Goal: Task Accomplishment & Management: Manage account settings

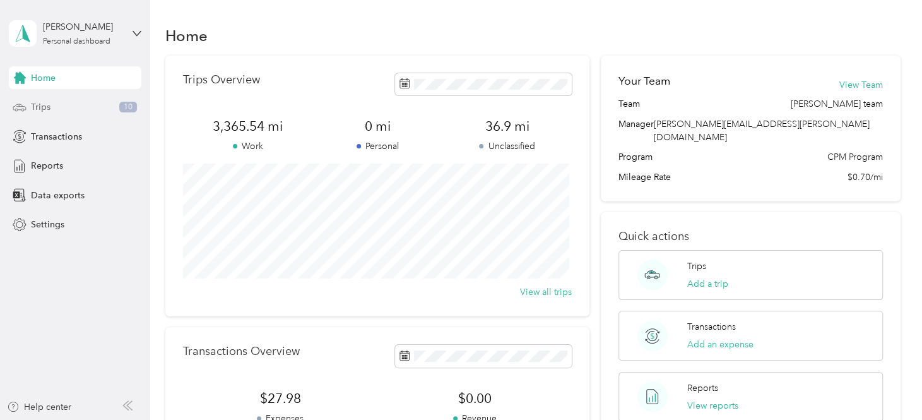
click at [44, 104] on span "Trips" at bounding box center [41, 106] width 20 height 13
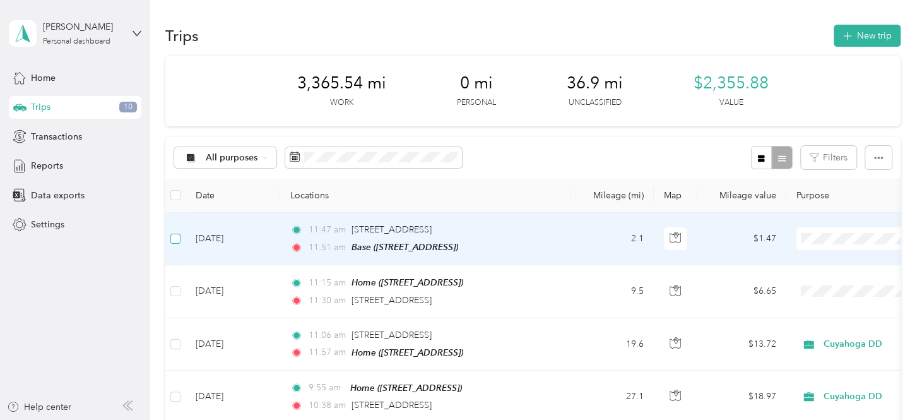
click at [176, 232] on label at bounding box center [175, 239] width 10 height 14
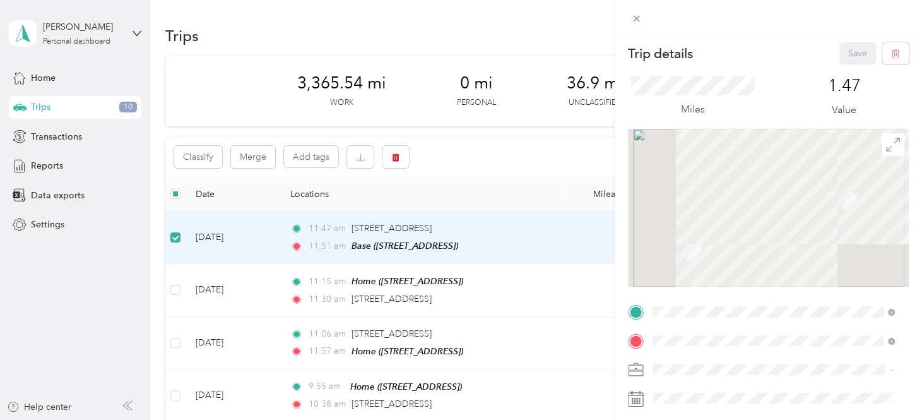
click at [402, 148] on div "Trip details Save This trip cannot be edited because it is either under review,…" at bounding box center [461, 210] width 922 height 420
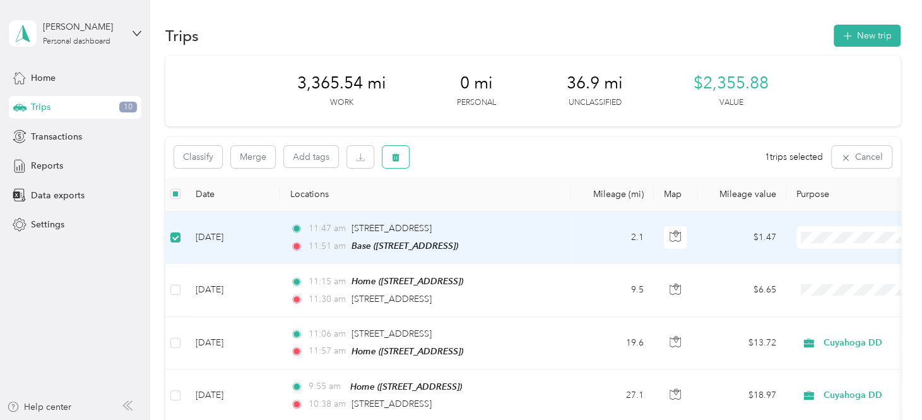
click at [395, 158] on icon "button" at bounding box center [396, 157] width 8 height 8
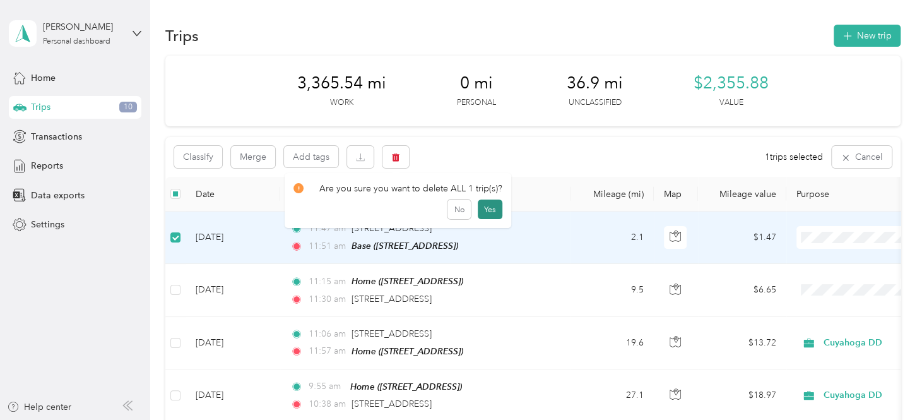
click at [483, 206] on button "Yes" at bounding box center [490, 209] width 25 height 20
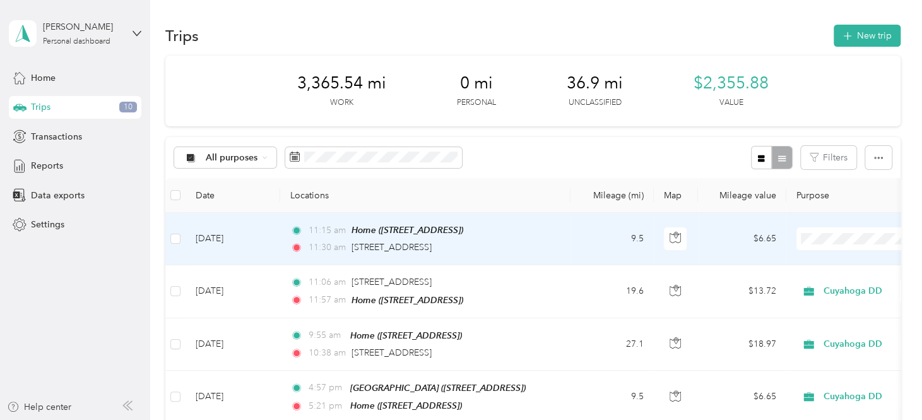
click at [707, 245] on td "$6.65" at bounding box center [742, 239] width 88 height 52
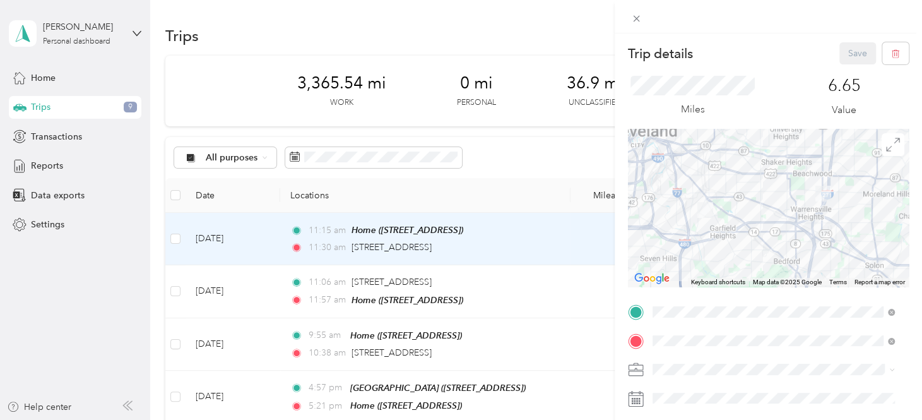
click at [695, 205] on span "[STREET_ADDRESS]" at bounding box center [716, 199] width 80 height 11
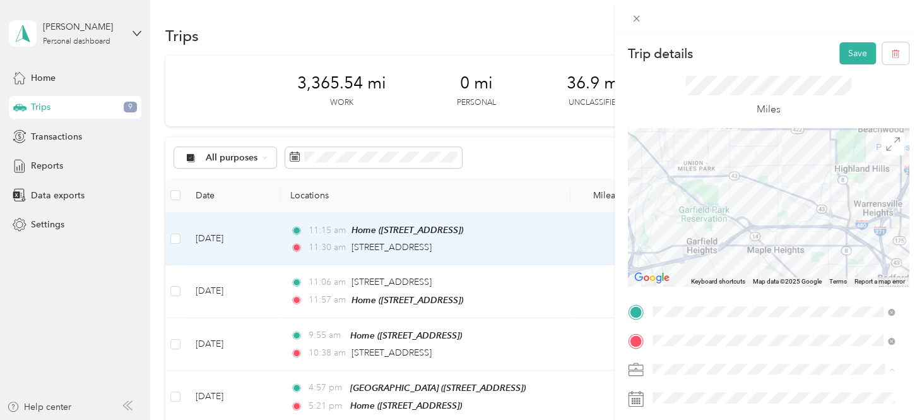
click at [680, 323] on div "Cuyahoga DD" at bounding box center [774, 324] width 234 height 13
click at [858, 45] on button "Save" at bounding box center [858, 53] width 37 height 22
